Goal: Task Accomplishment & Management: Complete application form

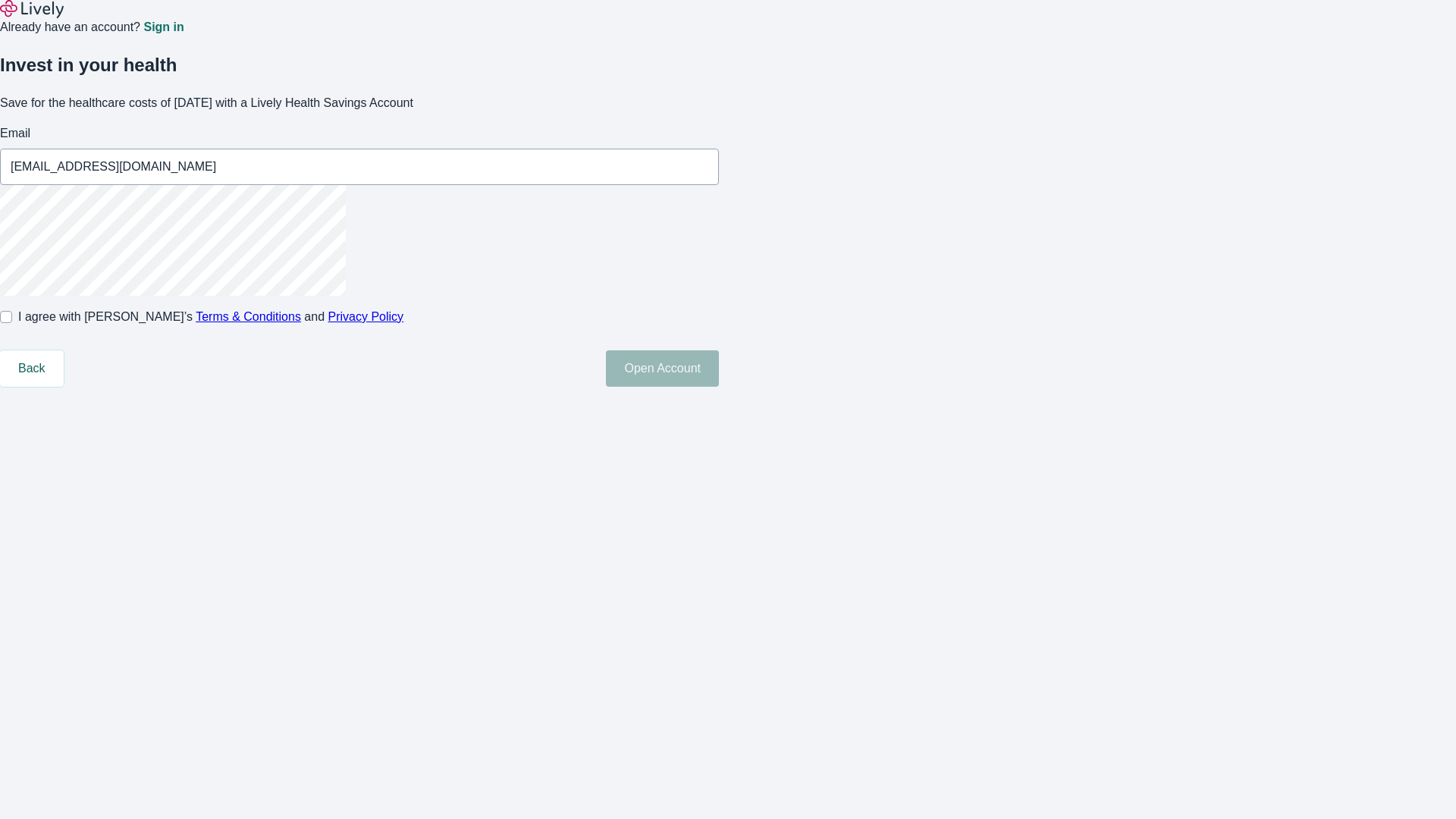
click at [12, 323] on input "I agree with Lively’s Terms & Conditions and Privacy Policy" at bounding box center [6, 317] width 12 height 12
checkbox input "true"
click at [719, 387] on button "Open Account" at bounding box center [663, 369] width 113 height 37
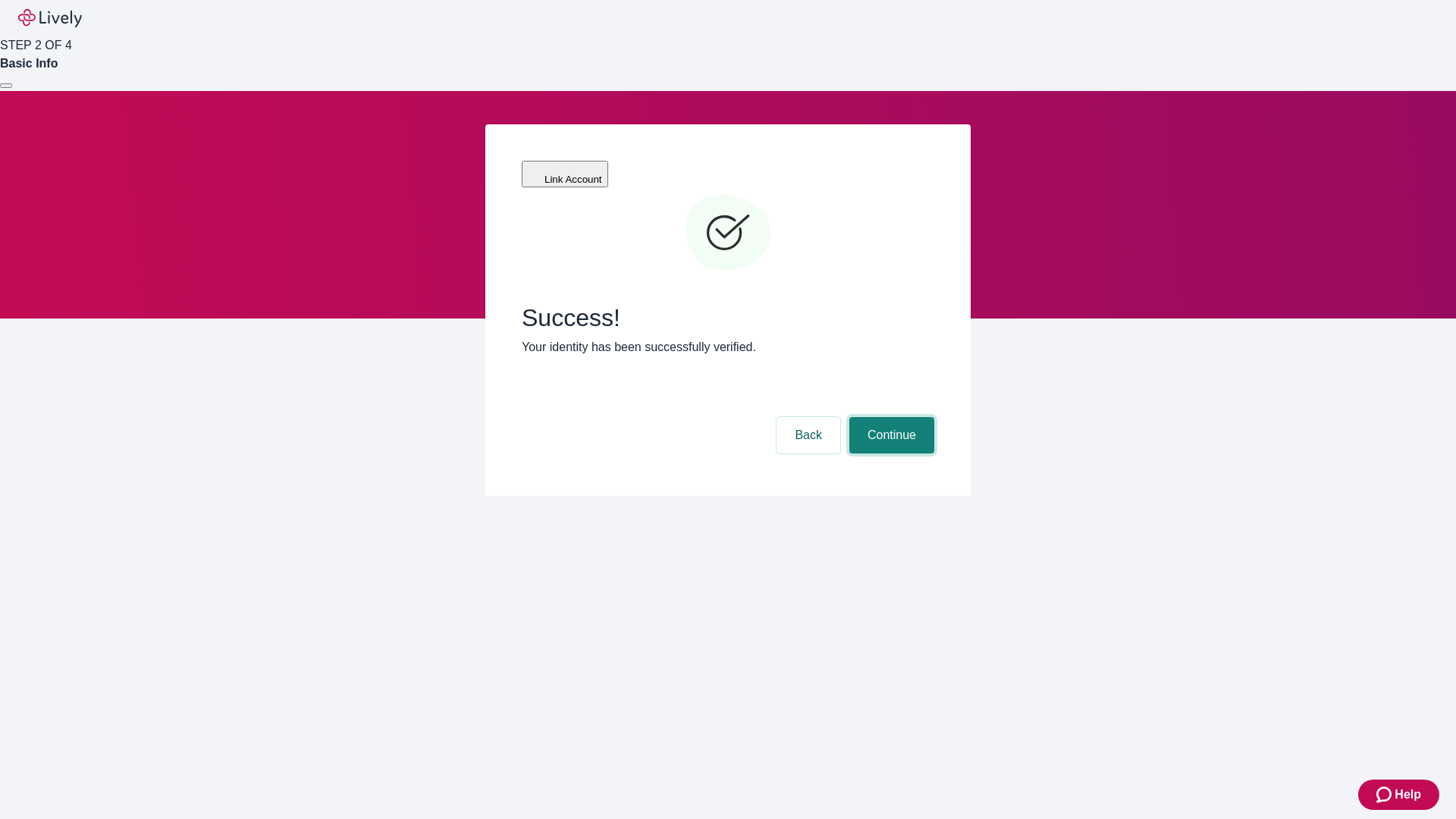
click at [890, 418] on button "Continue" at bounding box center [892, 436] width 85 height 37
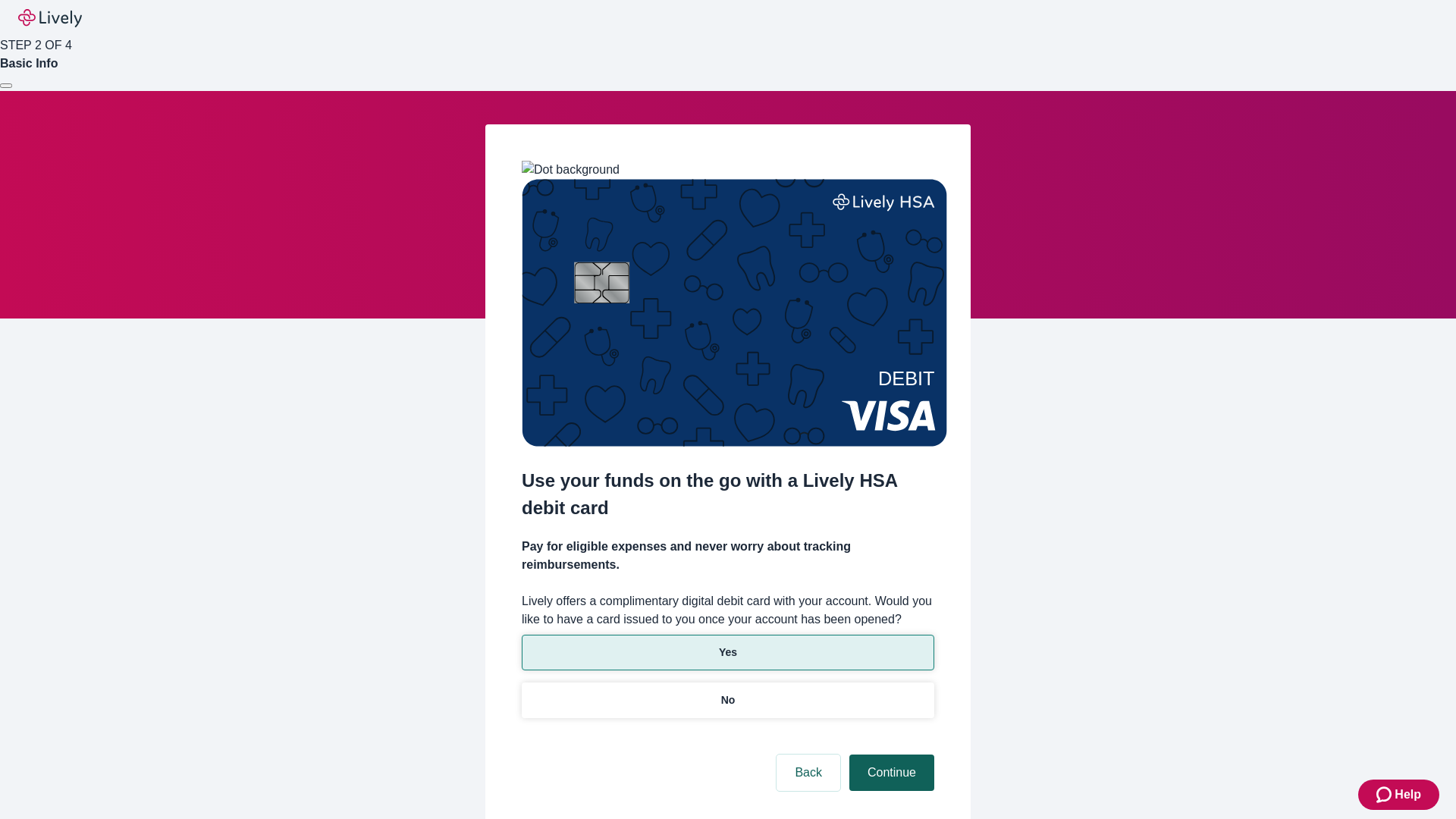
click at [728, 693] on p "No" at bounding box center [728, 700] width 15 height 16
click at [890, 755] on button "Continue" at bounding box center [892, 773] width 85 height 37
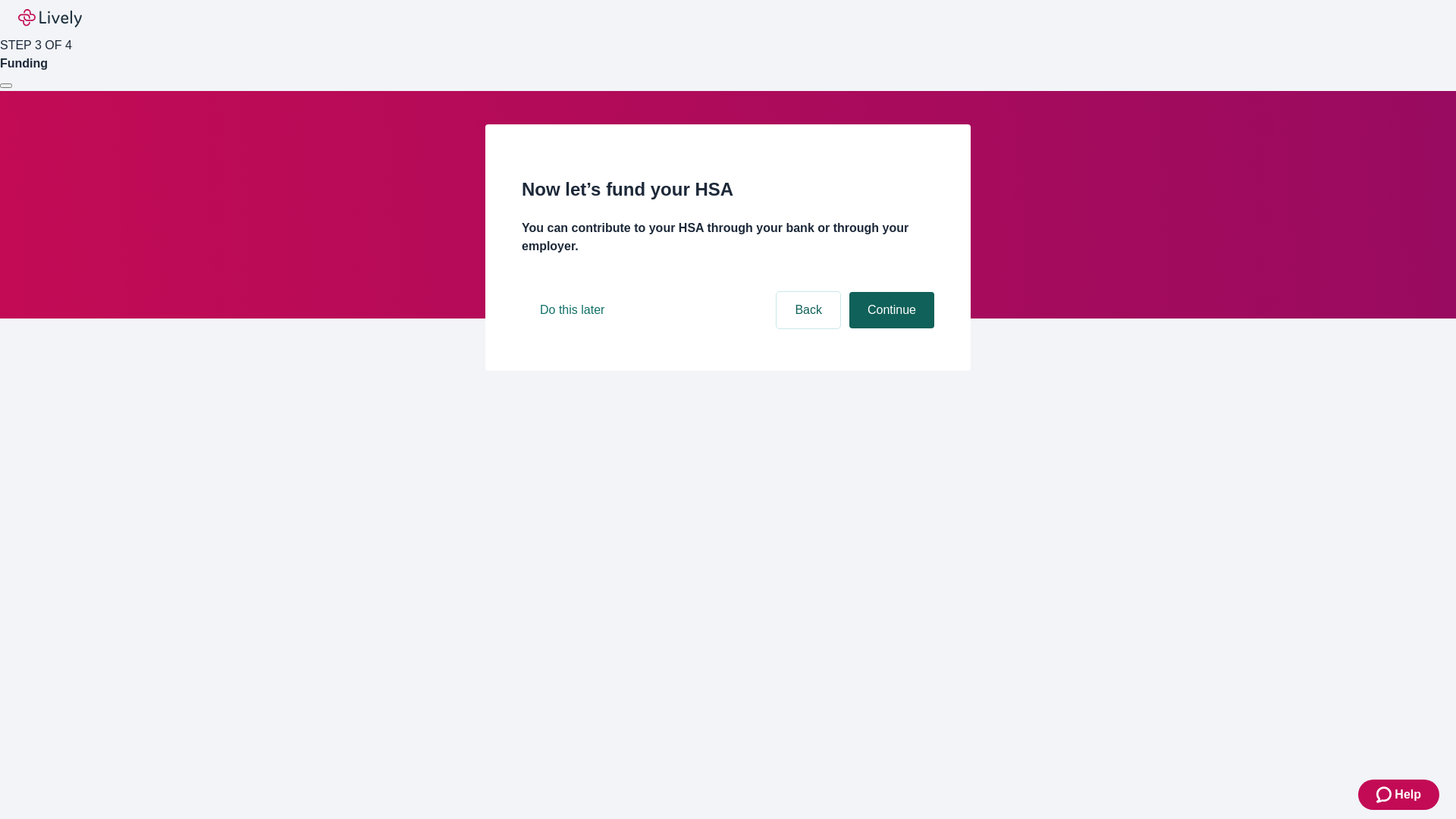
click at [890, 329] on button "Continue" at bounding box center [892, 310] width 85 height 37
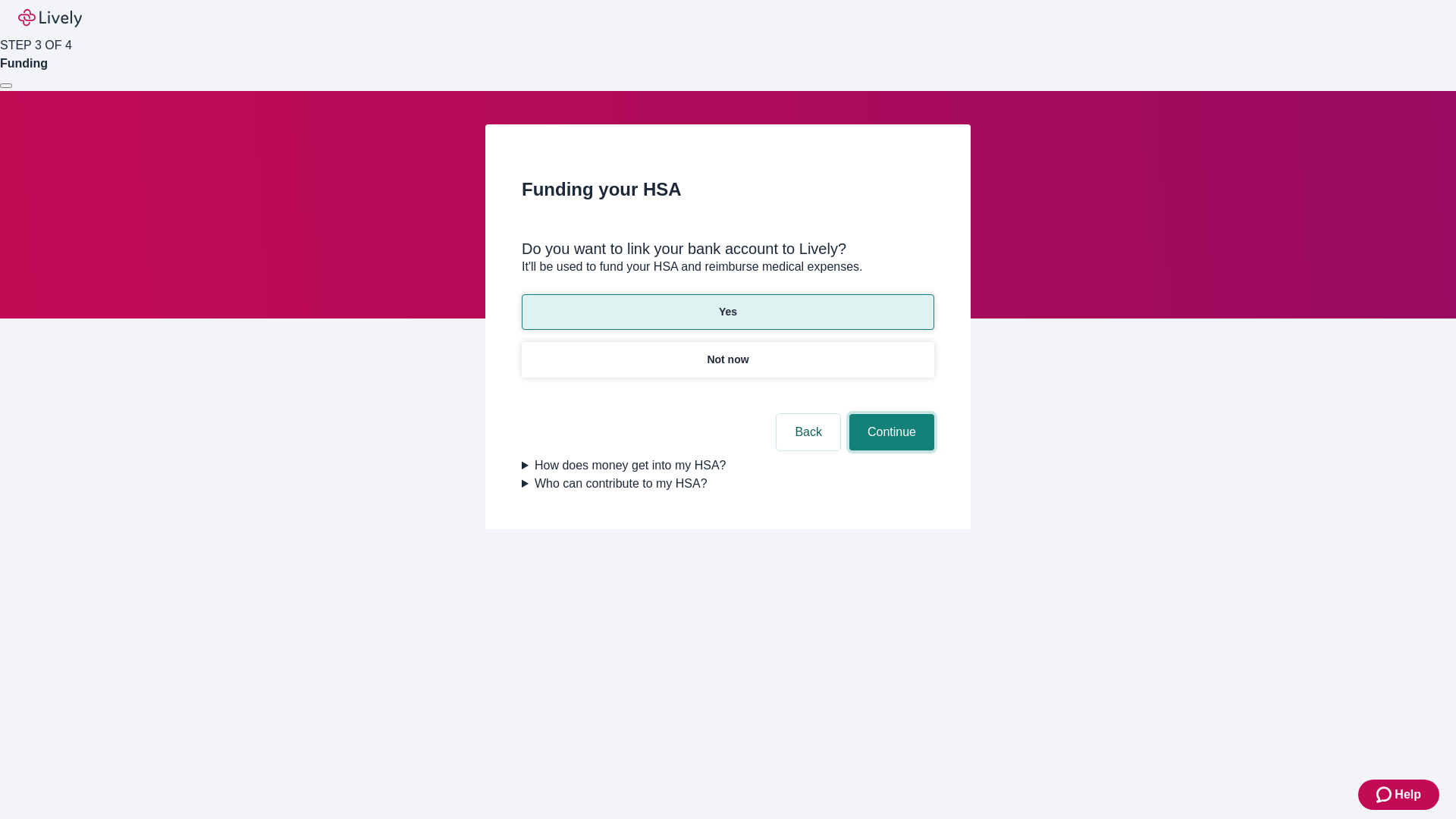
click at [890, 414] on button "Continue" at bounding box center [892, 433] width 85 height 37
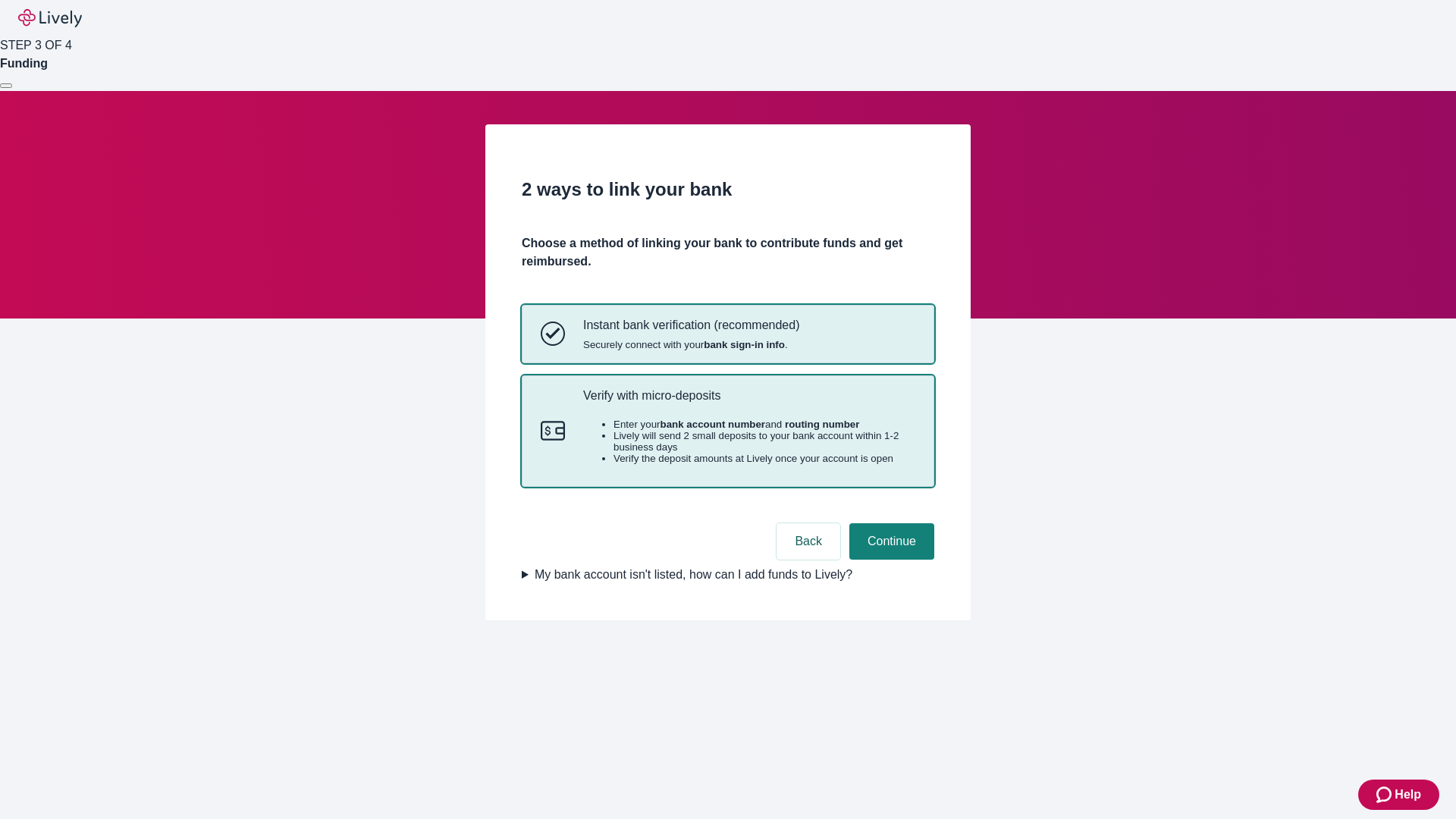
click at [748, 403] on p "Verify with micro-deposits" at bounding box center [750, 395] width 332 height 15
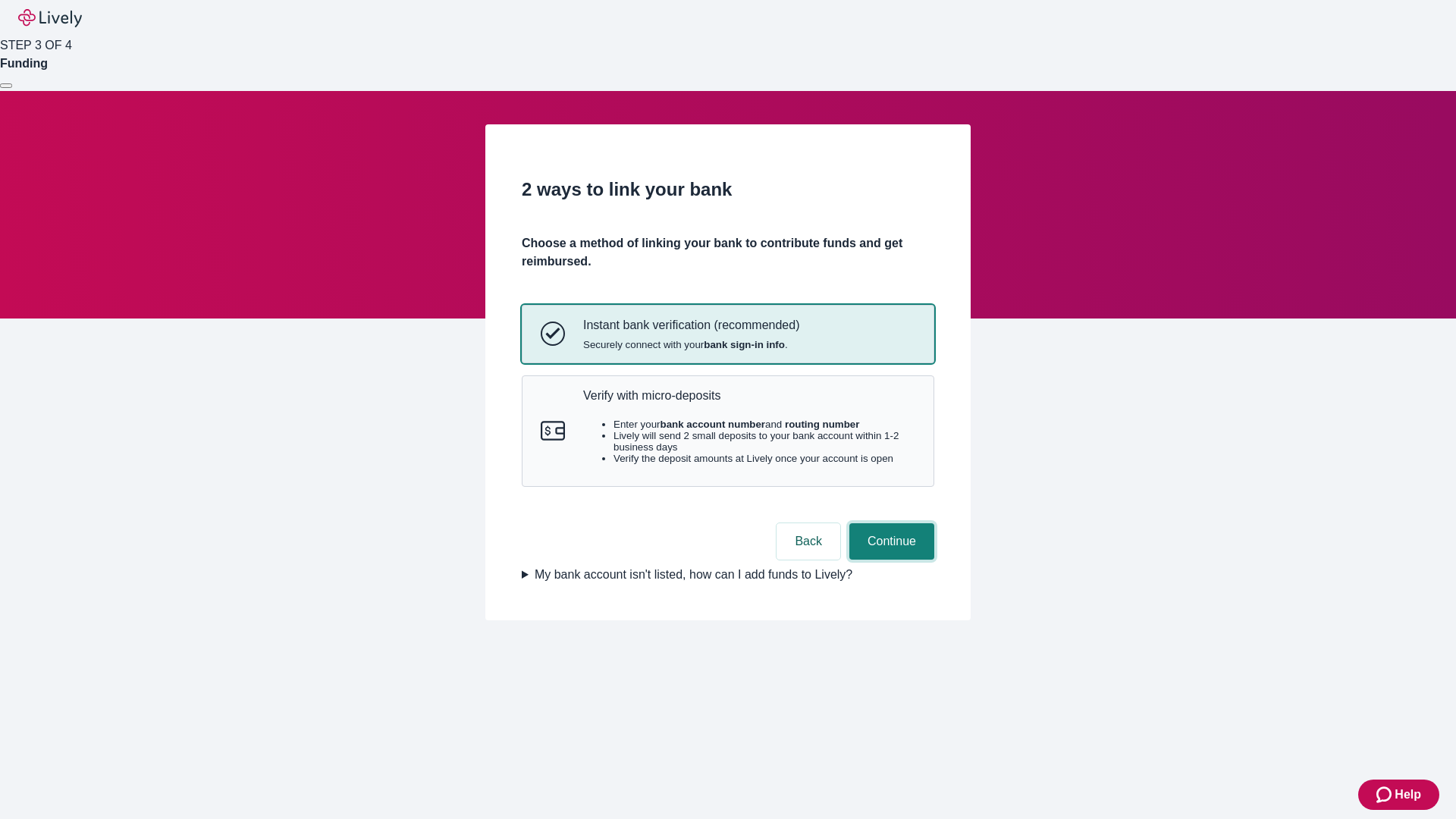
click at [890, 560] on button "Continue" at bounding box center [892, 542] width 85 height 37
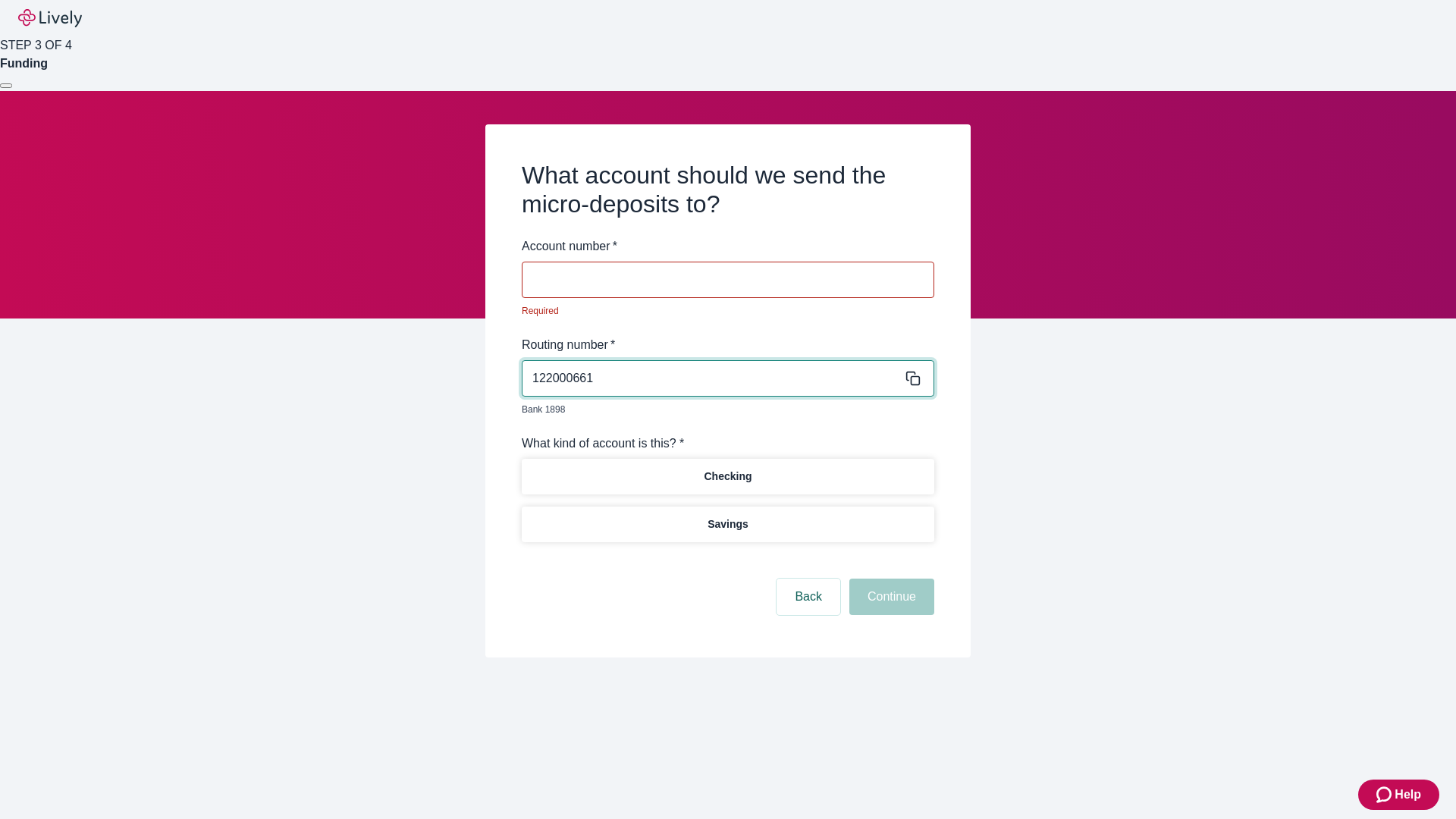
type input "122000661"
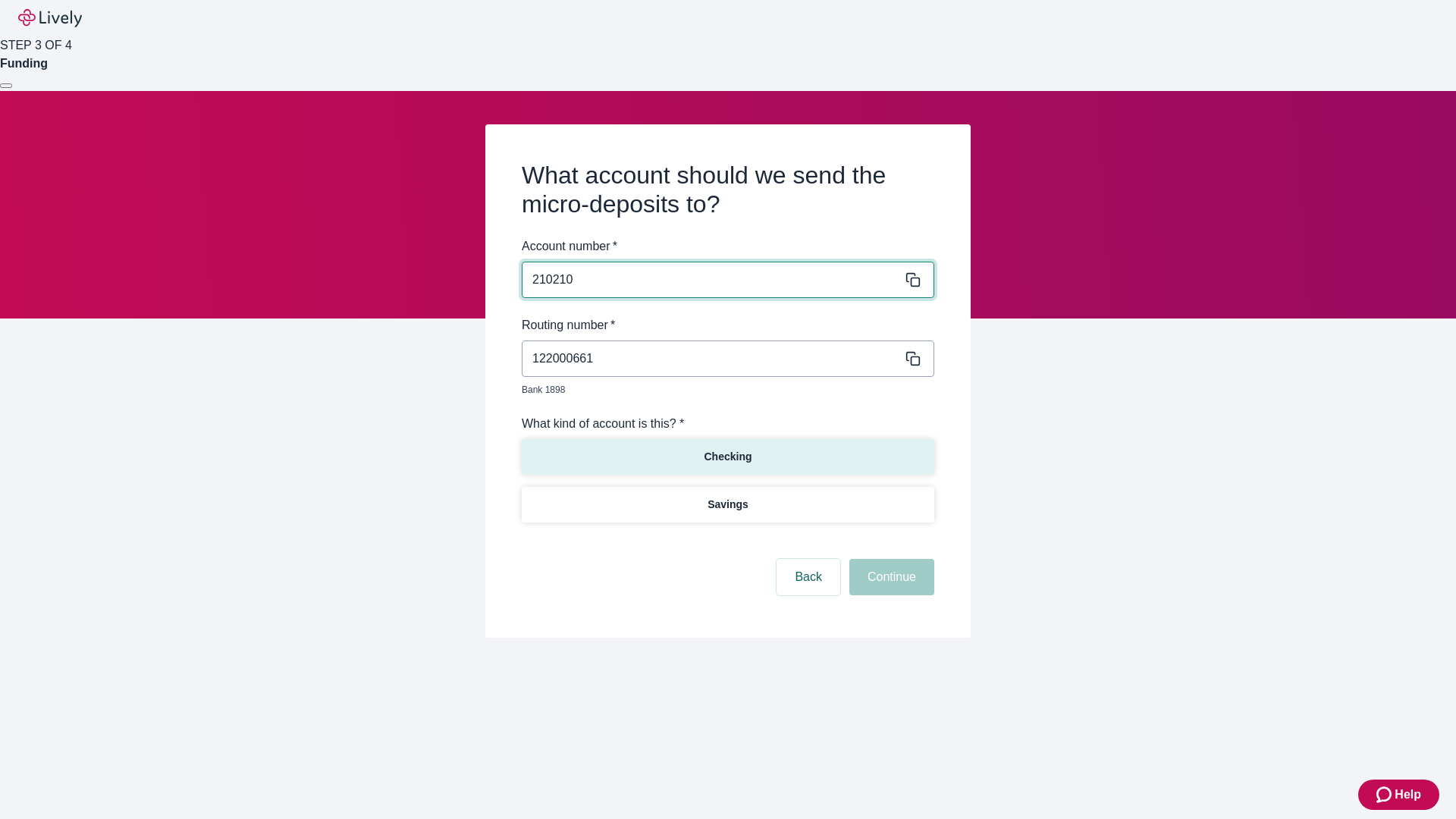
type input "210210"
click at [728, 449] on p "Checking" at bounding box center [728, 457] width 47 height 16
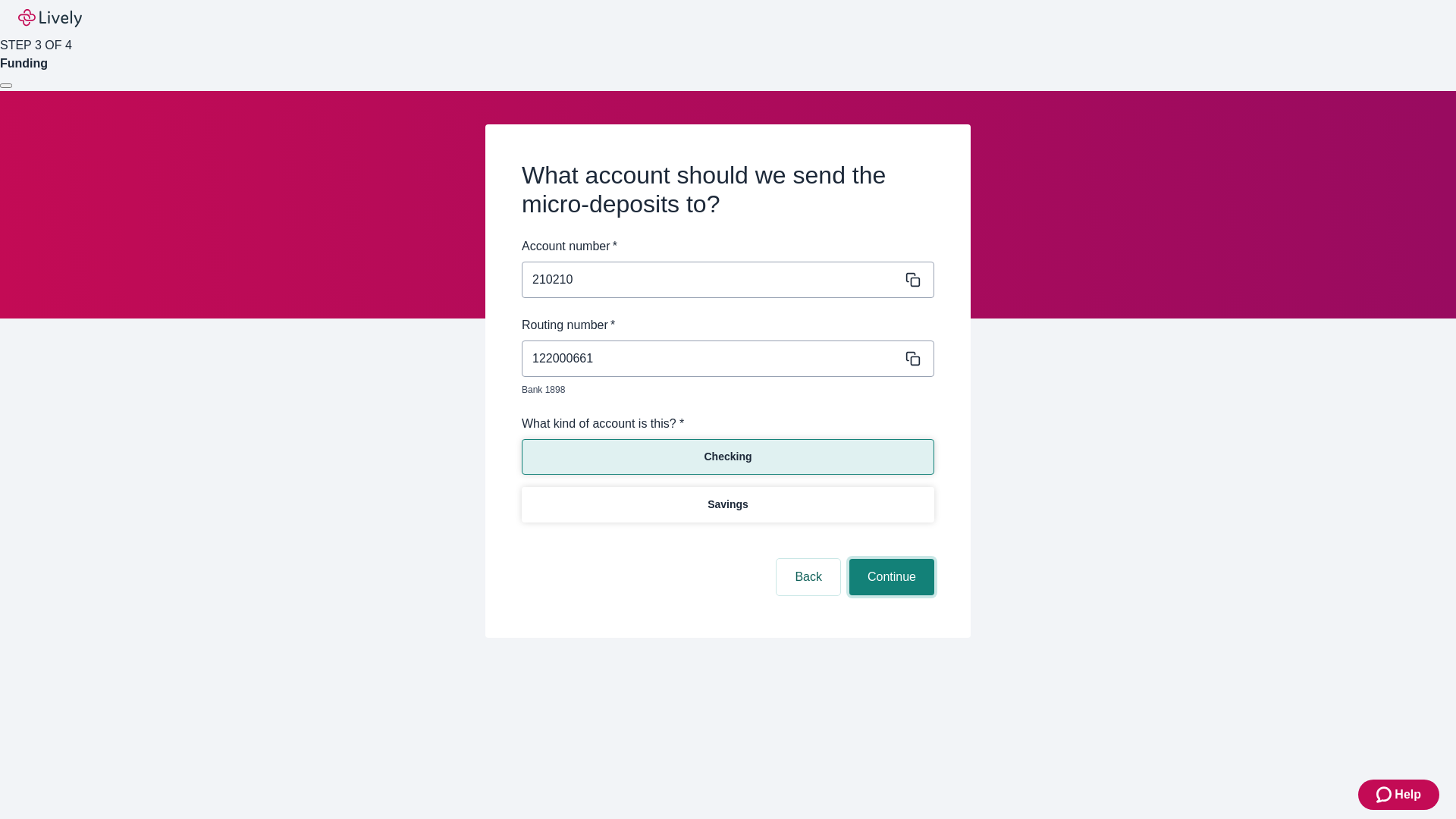
click at [890, 560] on button "Continue" at bounding box center [892, 578] width 85 height 37
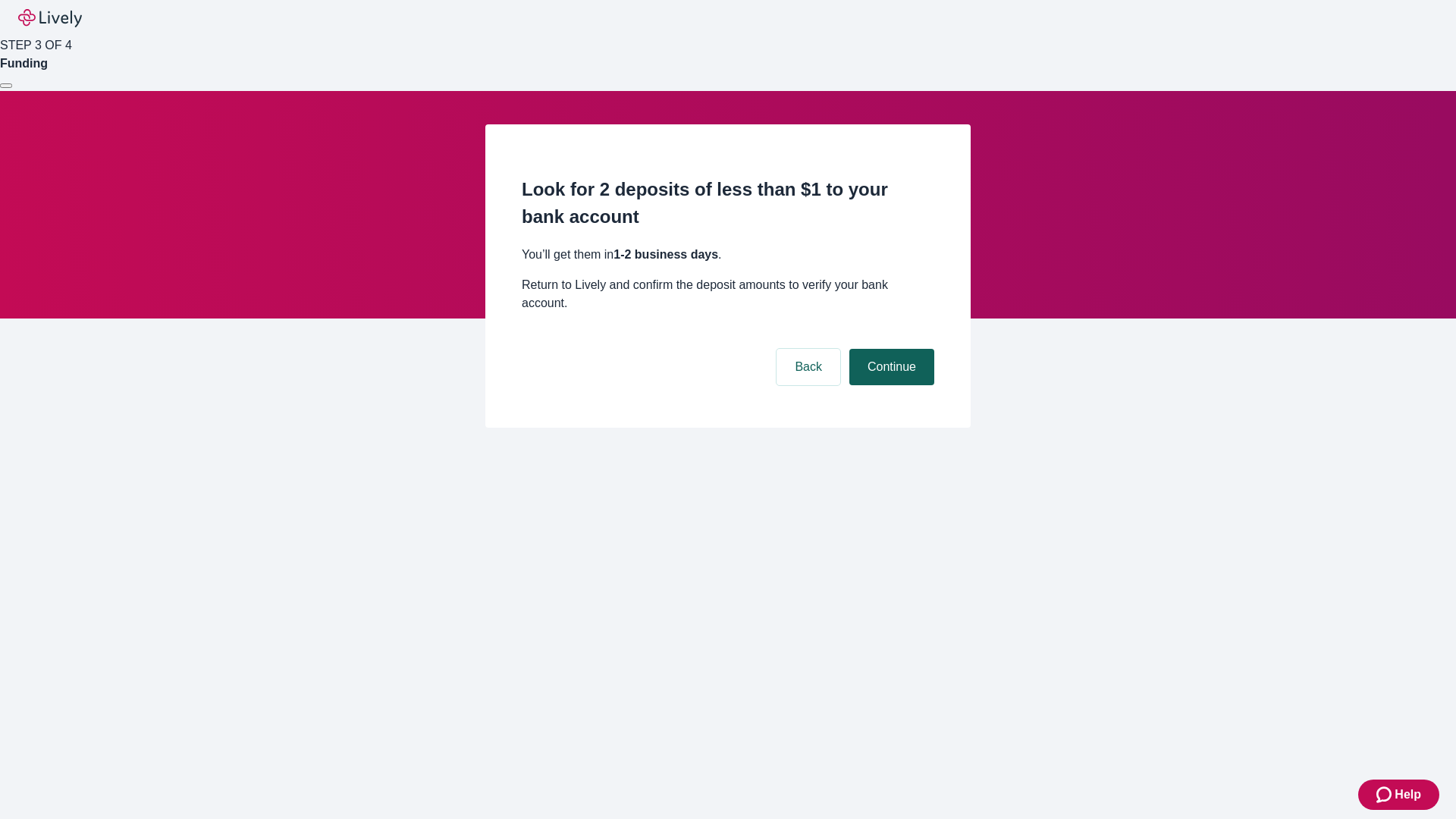
click at [890, 349] on button "Continue" at bounding box center [892, 368] width 85 height 37
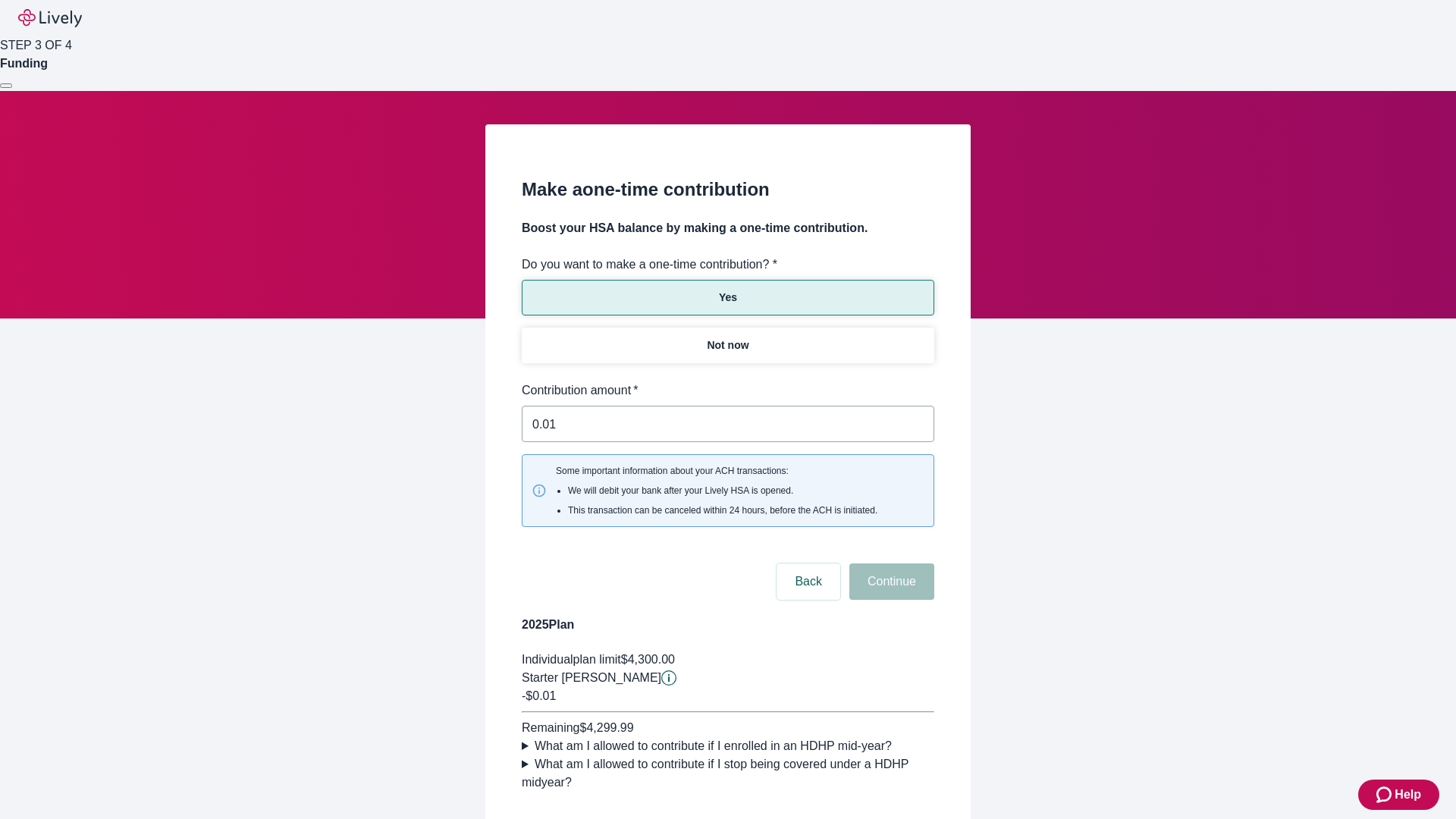
type input "0.01"
click at [890, 564] on button "Continue" at bounding box center [892, 582] width 85 height 37
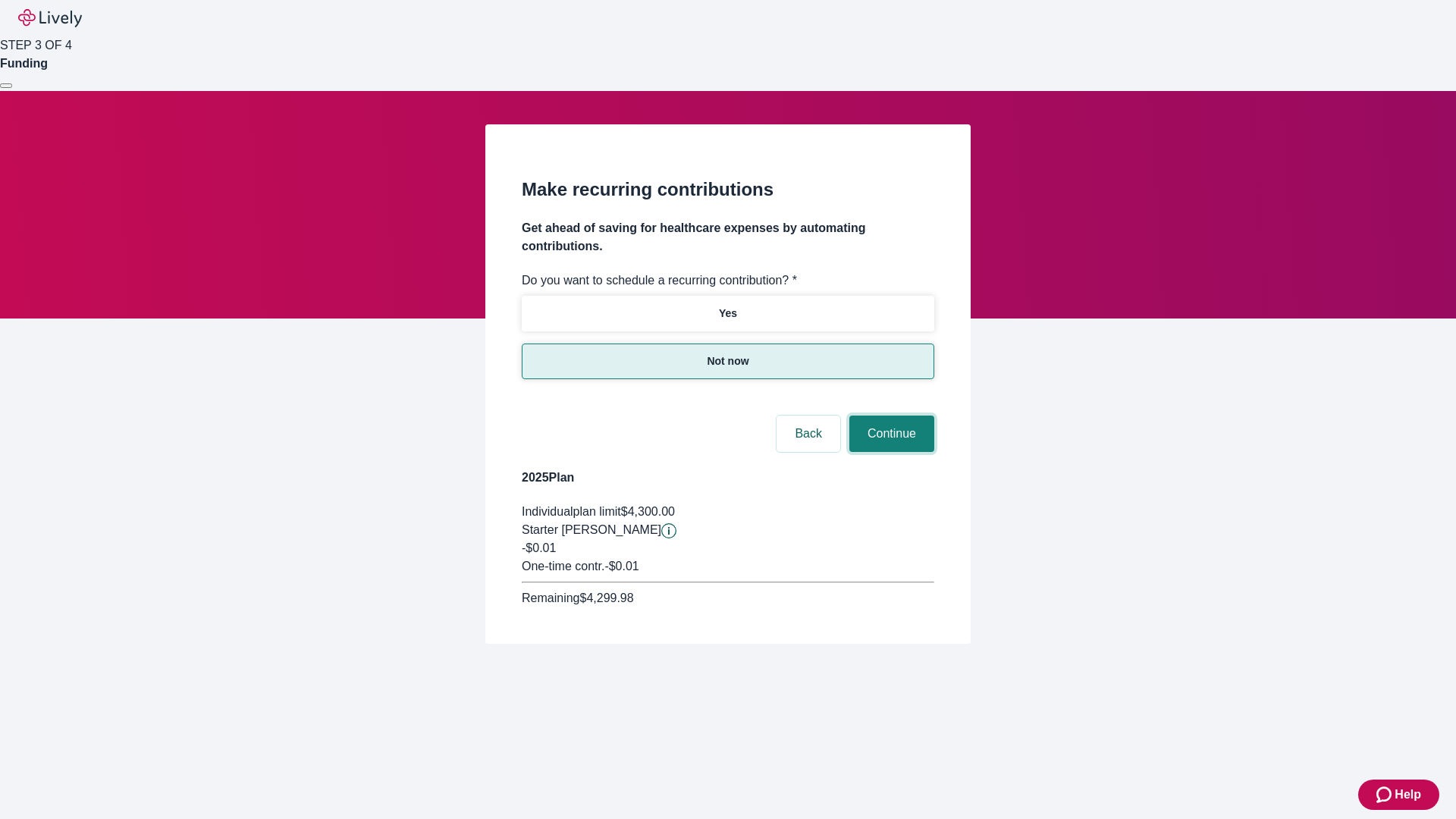
click at [890, 416] on button "Continue" at bounding box center [892, 434] width 85 height 37
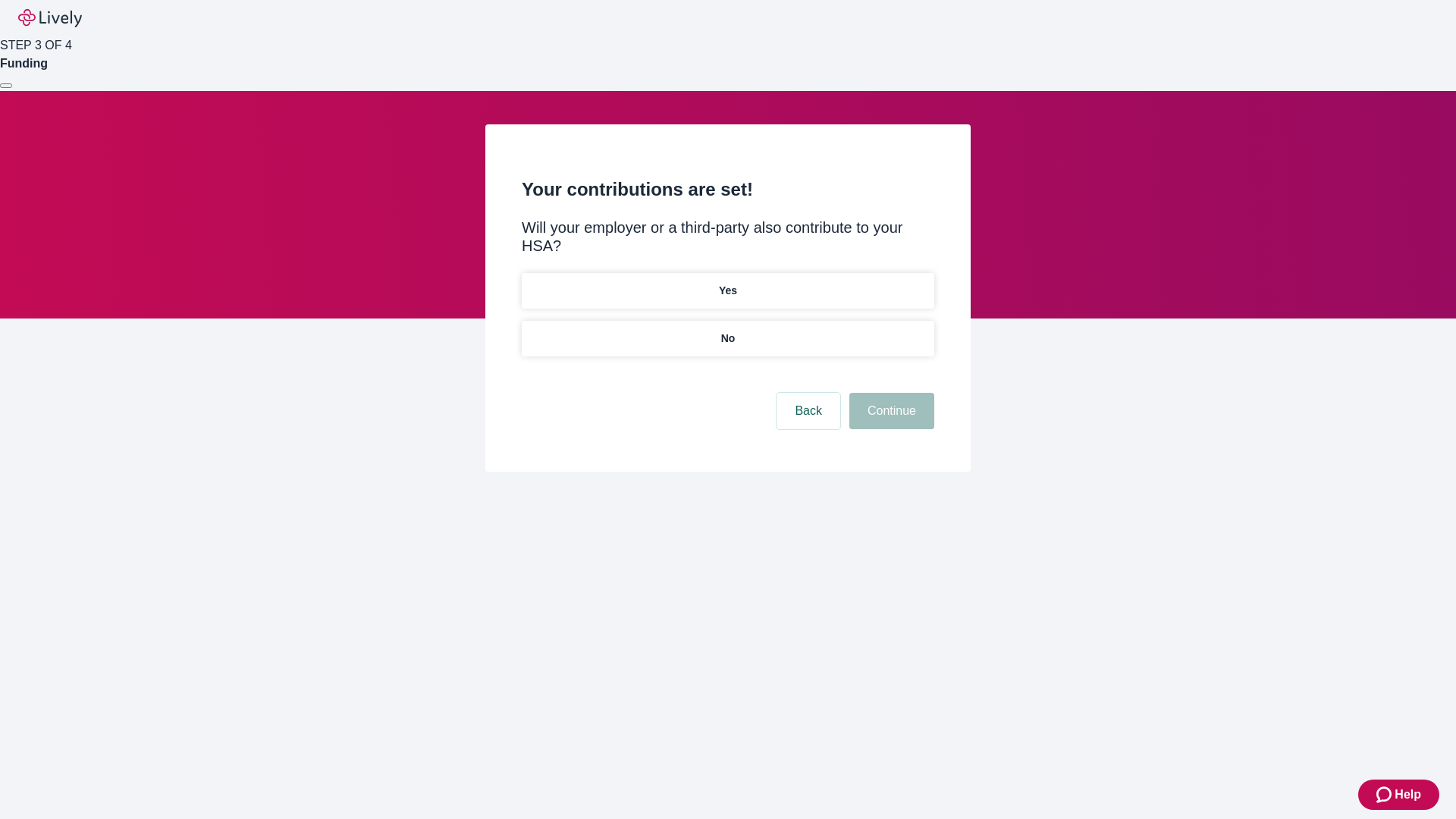
click at [728, 331] on p "No" at bounding box center [728, 339] width 15 height 16
click at [890, 393] on button "Continue" at bounding box center [892, 411] width 85 height 37
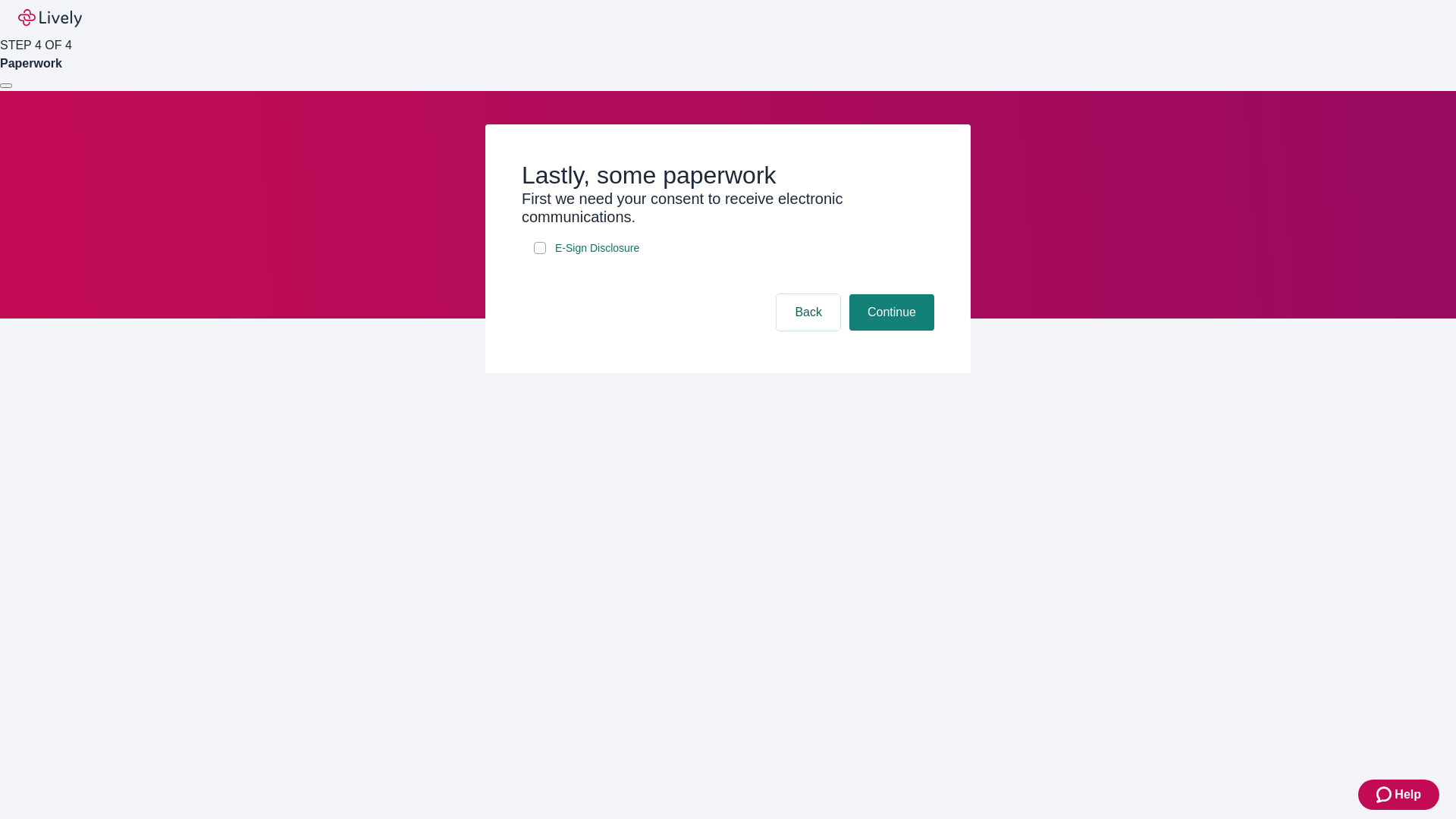
click at [540, 254] on input "E-Sign Disclosure" at bounding box center [540, 248] width 12 height 12
checkbox input "true"
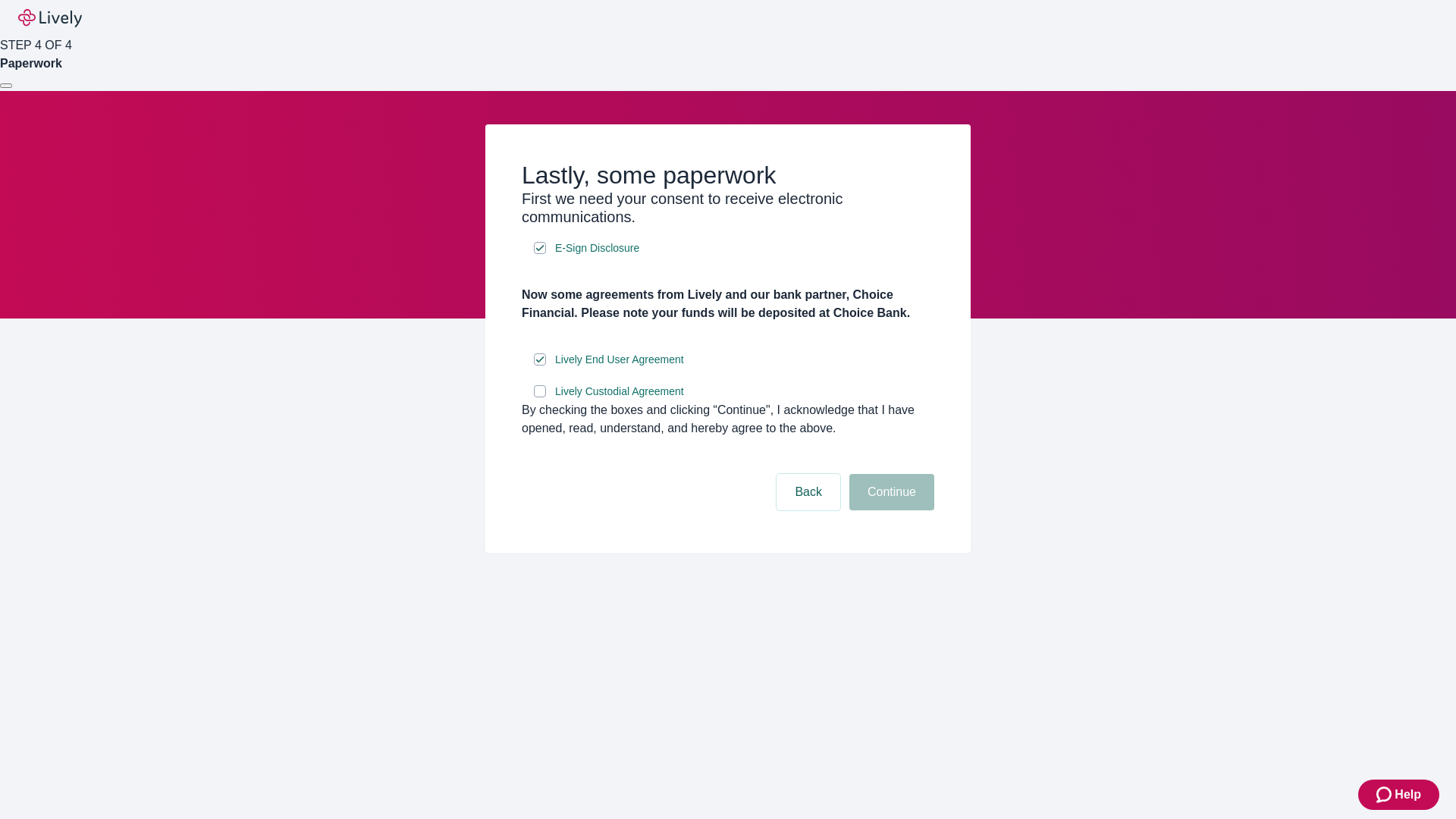
click at [540, 398] on input "Lively Custodial Agreement" at bounding box center [540, 391] width 12 height 12
checkbox input "true"
click at [890, 510] on button "Continue" at bounding box center [892, 493] width 85 height 37
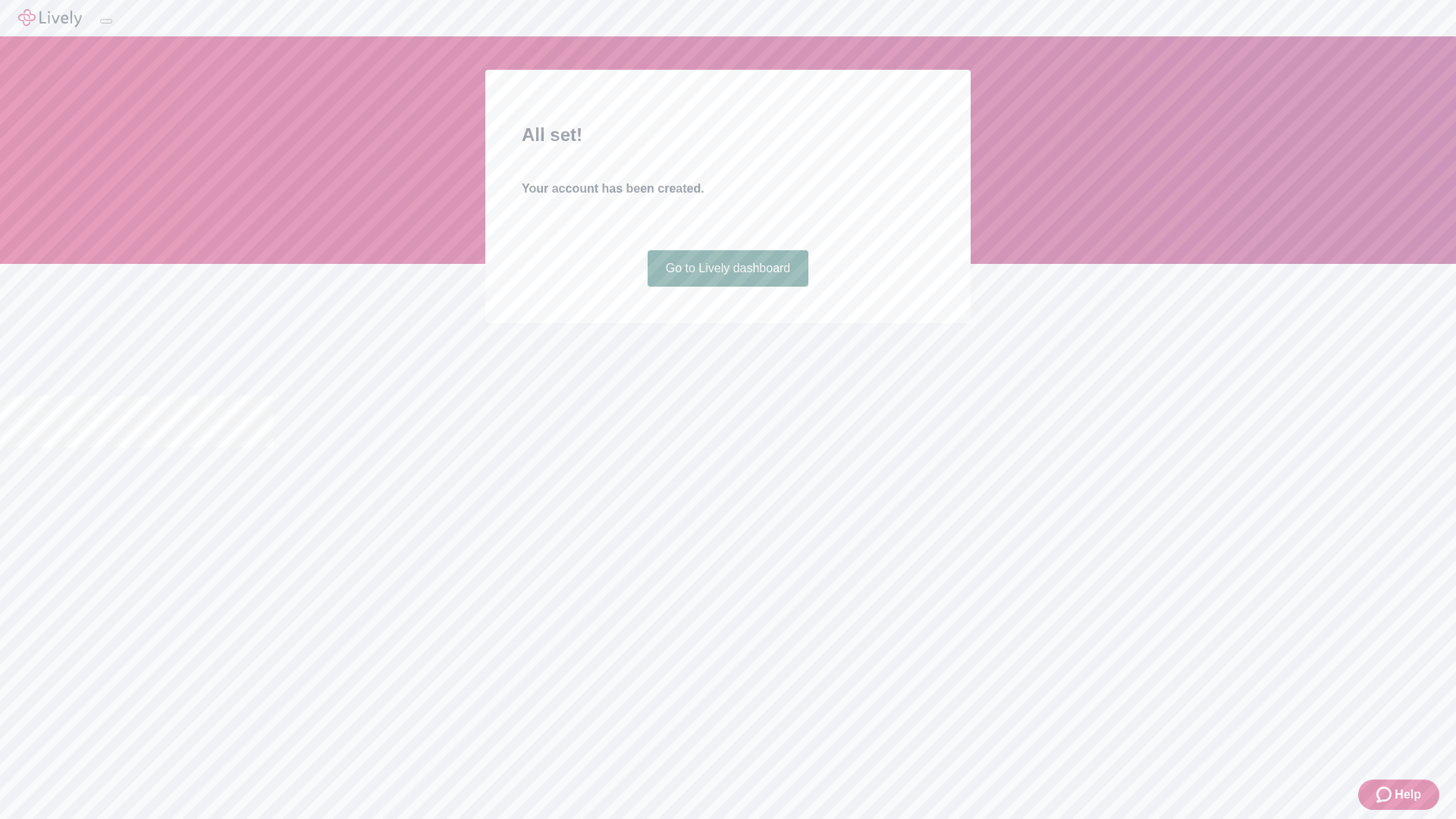
click at [728, 287] on link "Go to Lively dashboard" at bounding box center [728, 269] width 162 height 37
